Goal: Task Accomplishment & Management: Manage account settings

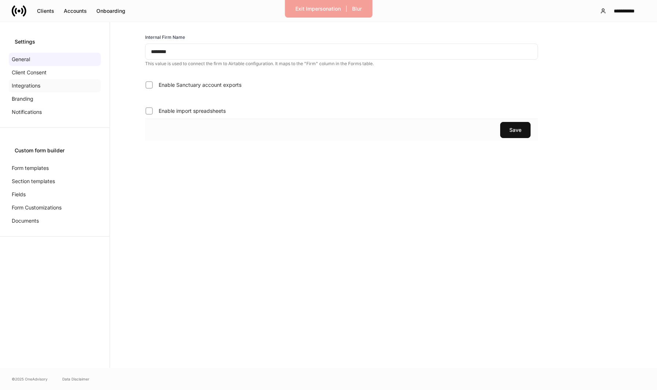
click at [54, 82] on div "Integrations" at bounding box center [55, 85] width 92 height 13
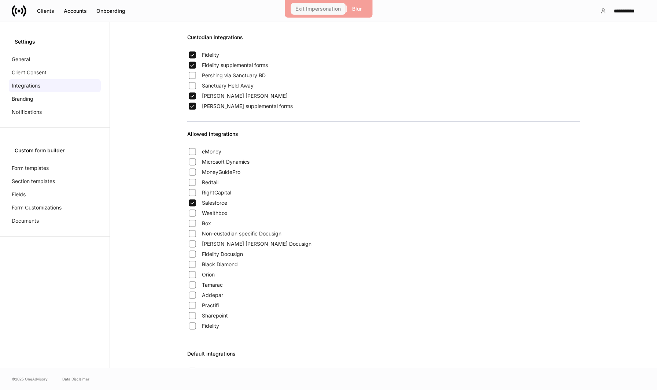
click at [314, 13] on button "Exit Impersonation" at bounding box center [318, 9] width 55 height 12
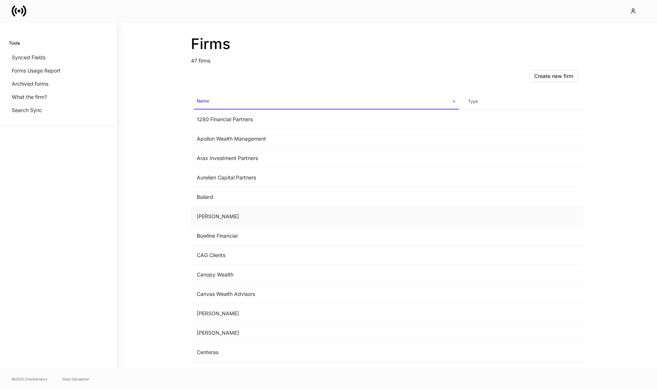
click at [245, 220] on td "[PERSON_NAME]" at bounding box center [326, 216] width 271 height 19
